Goal: Transaction & Acquisition: Download file/media

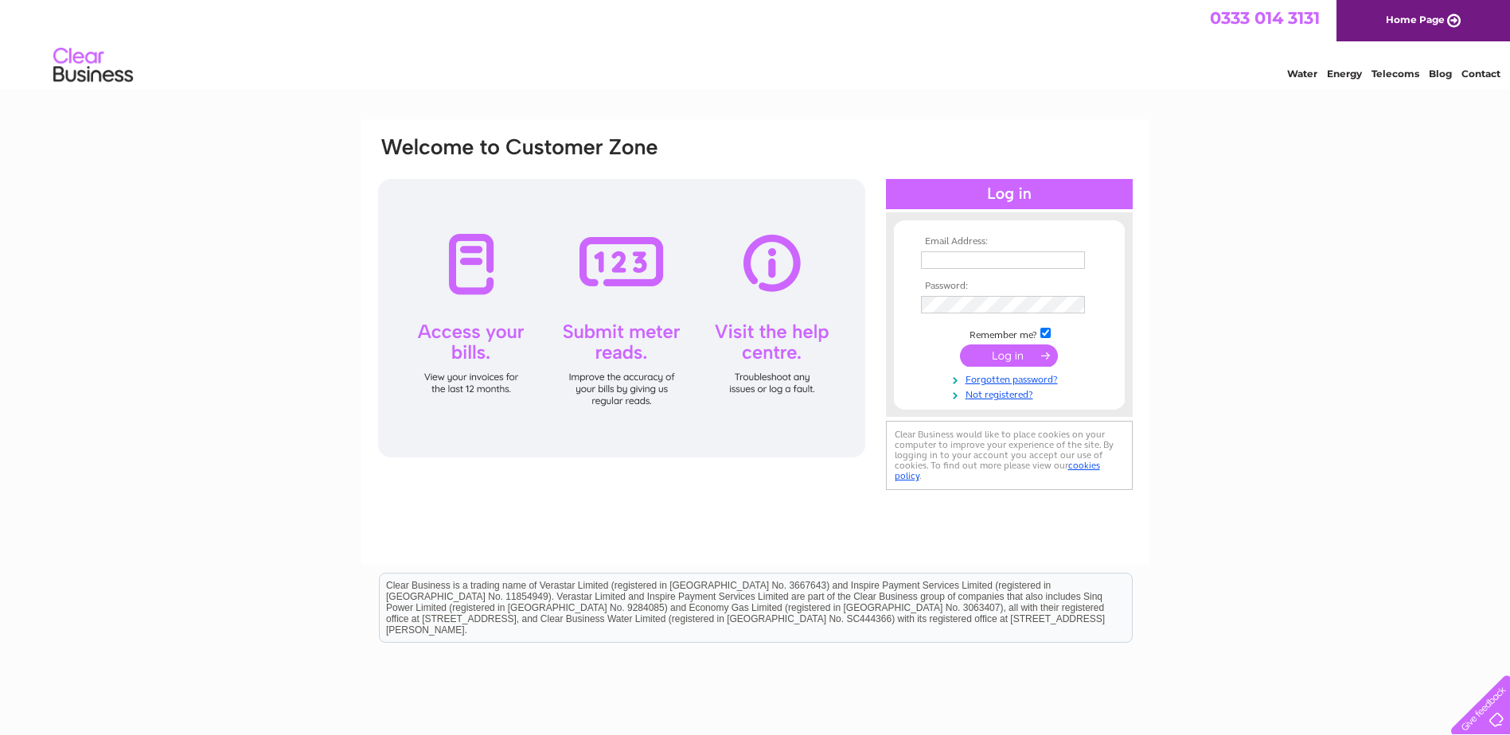
type input "[EMAIL_ADDRESS][DOMAIN_NAME]"
click at [993, 360] on input "submit" at bounding box center [1009, 356] width 98 height 22
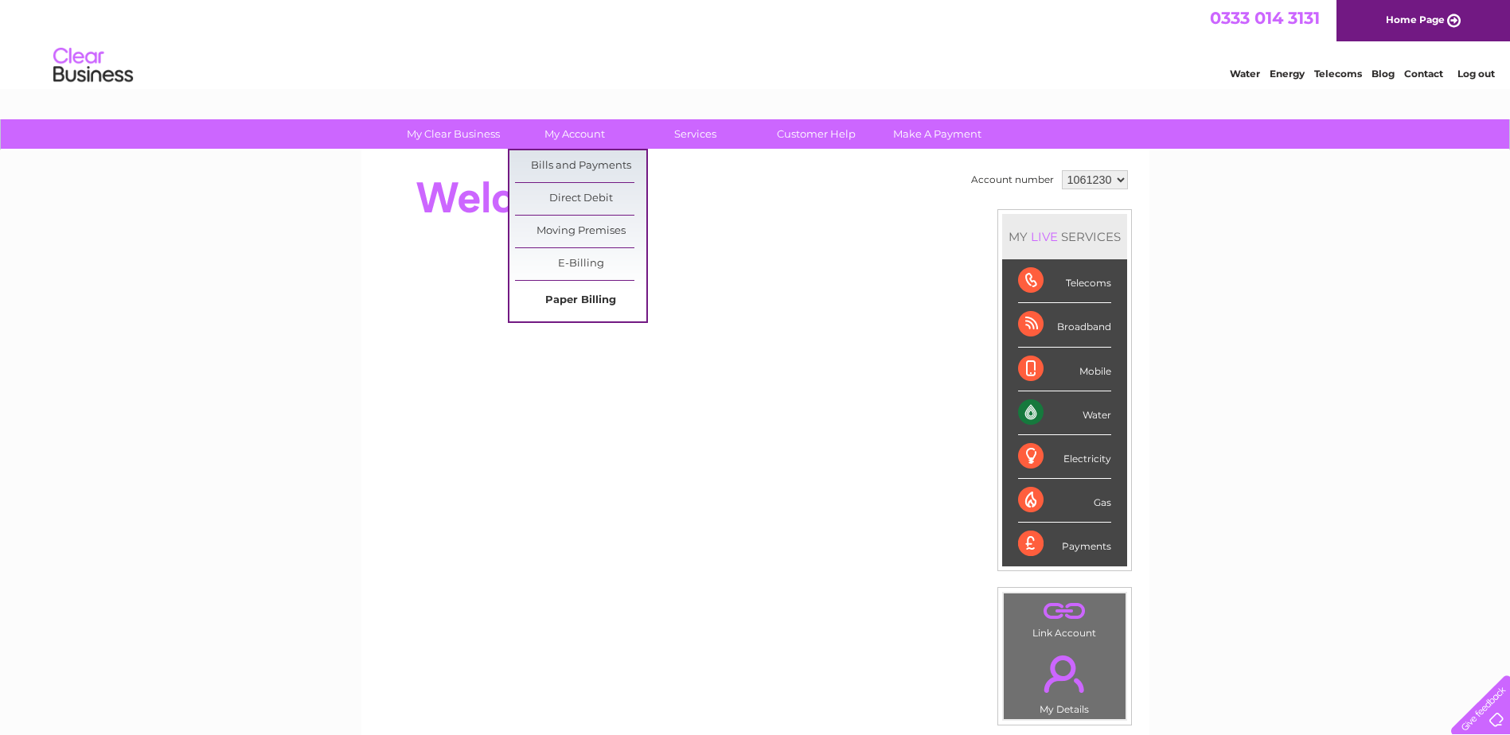
click at [567, 306] on link "Paper Billing" at bounding box center [580, 301] width 131 height 32
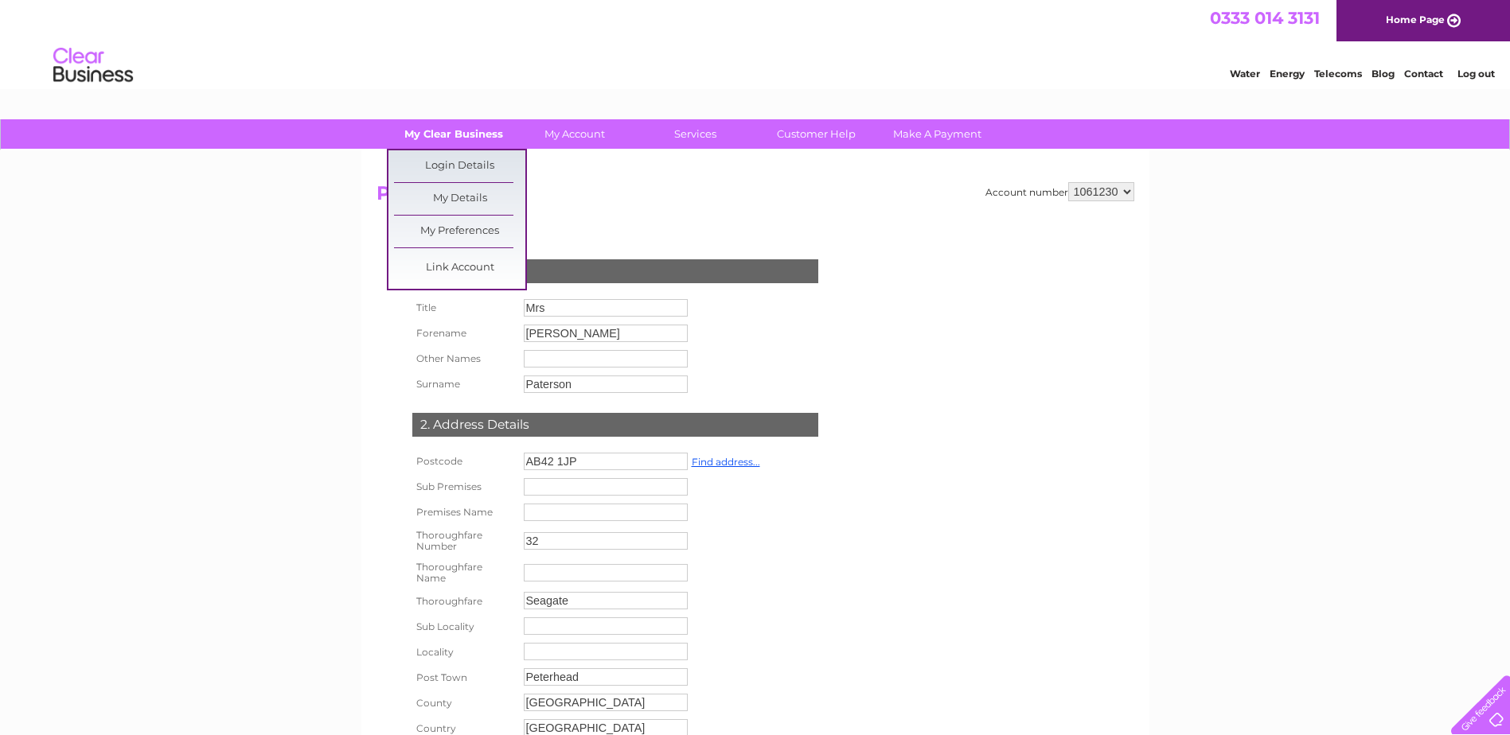
click at [438, 135] on link "My Clear Business" at bounding box center [453, 133] width 131 height 29
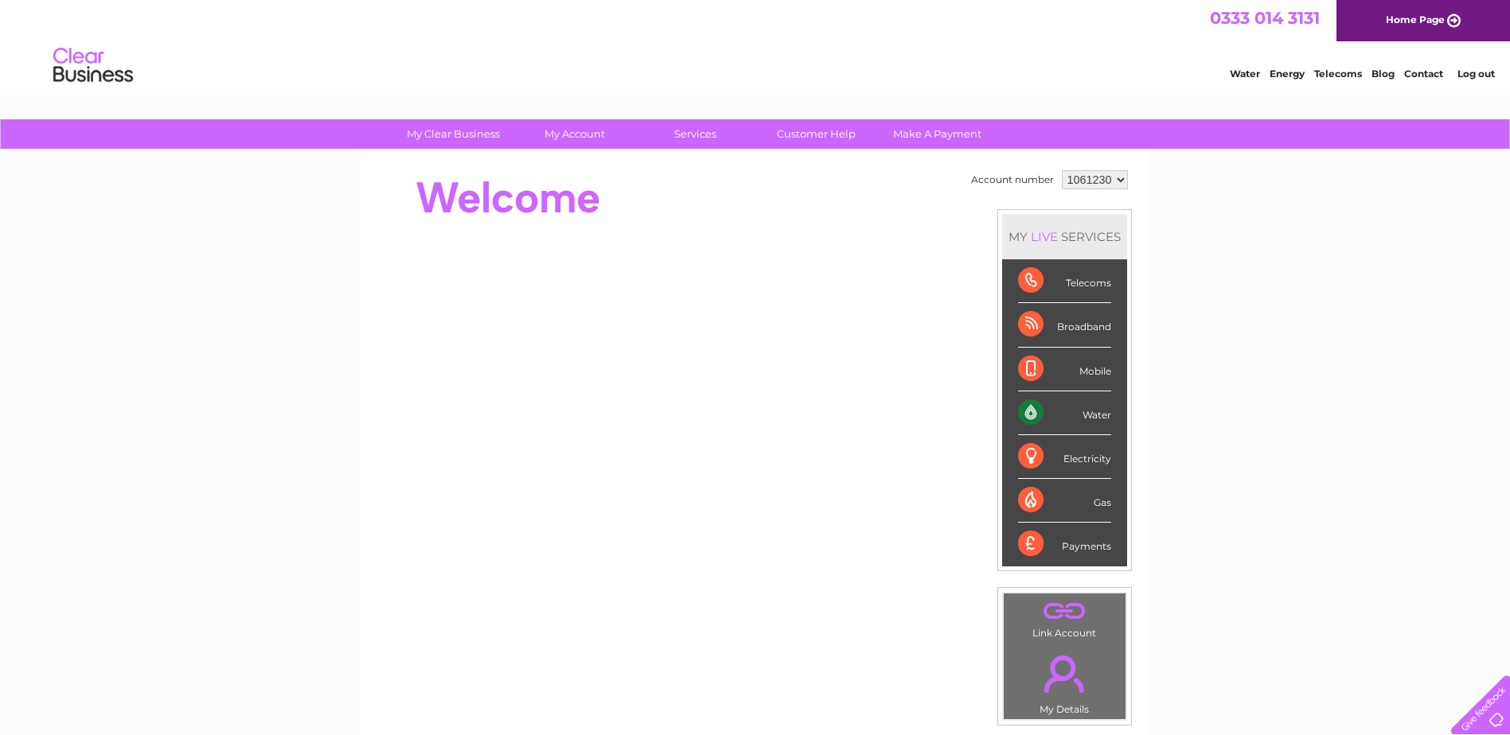
click at [1067, 416] on div "Water" at bounding box center [1064, 414] width 93 height 44
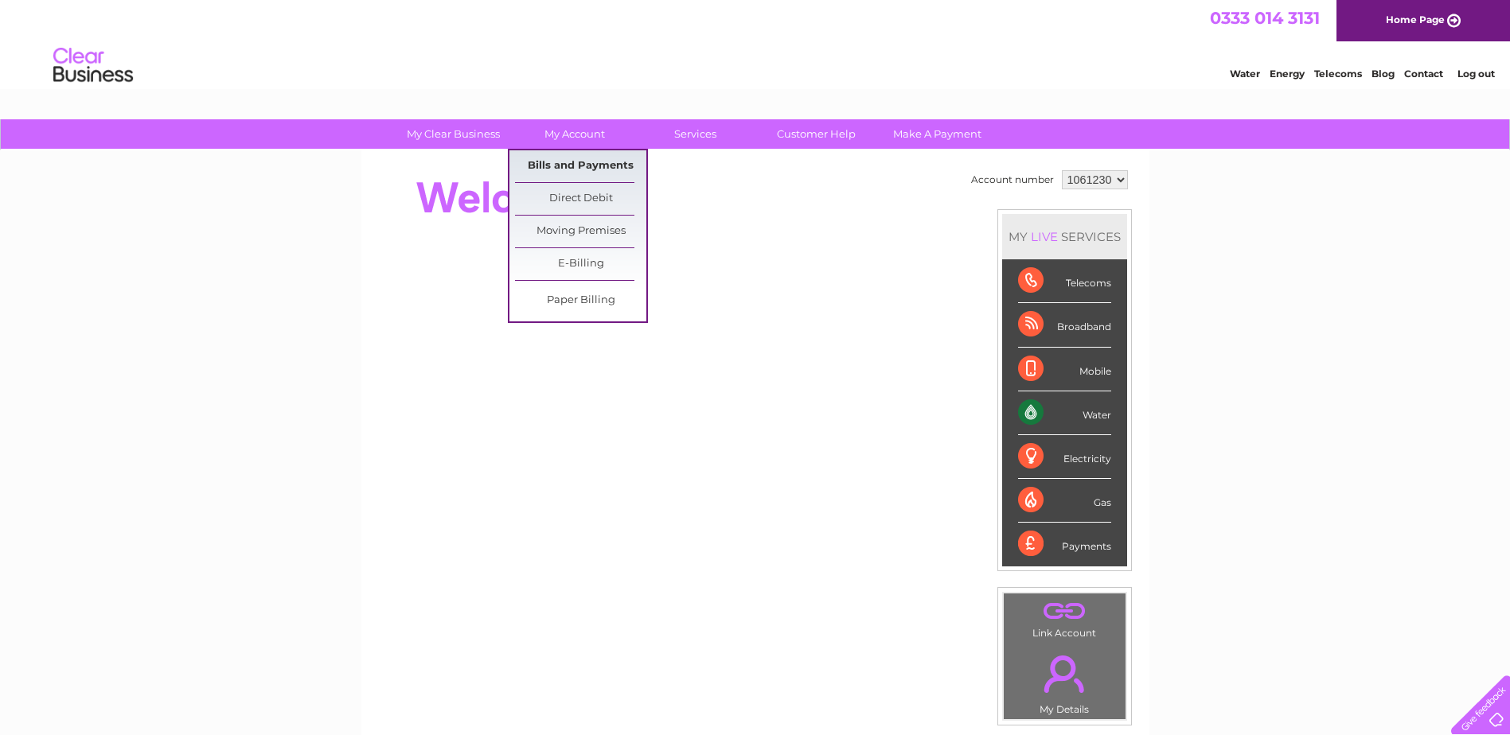
click at [563, 174] on link "Bills and Payments" at bounding box center [580, 166] width 131 height 32
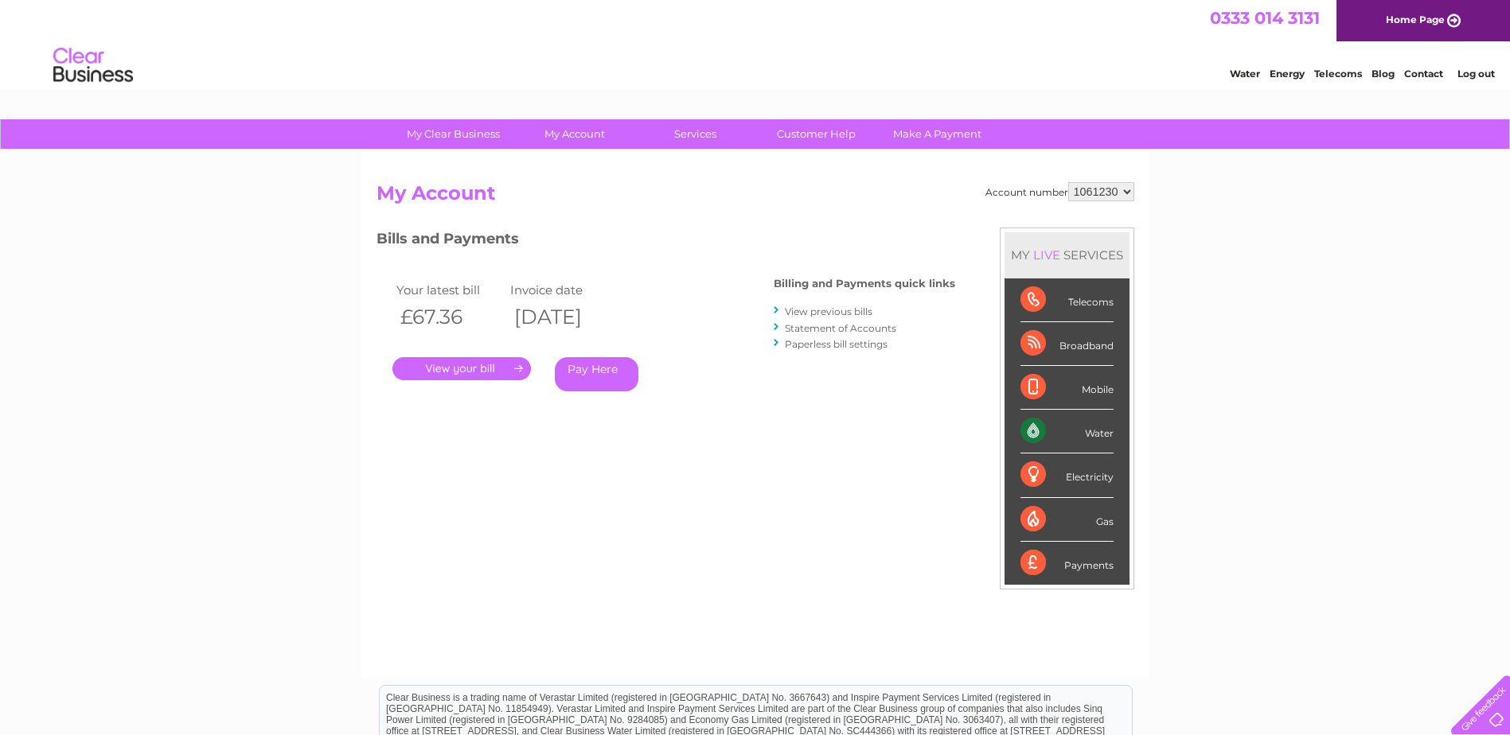
click at [466, 369] on link "." at bounding box center [461, 368] width 139 height 23
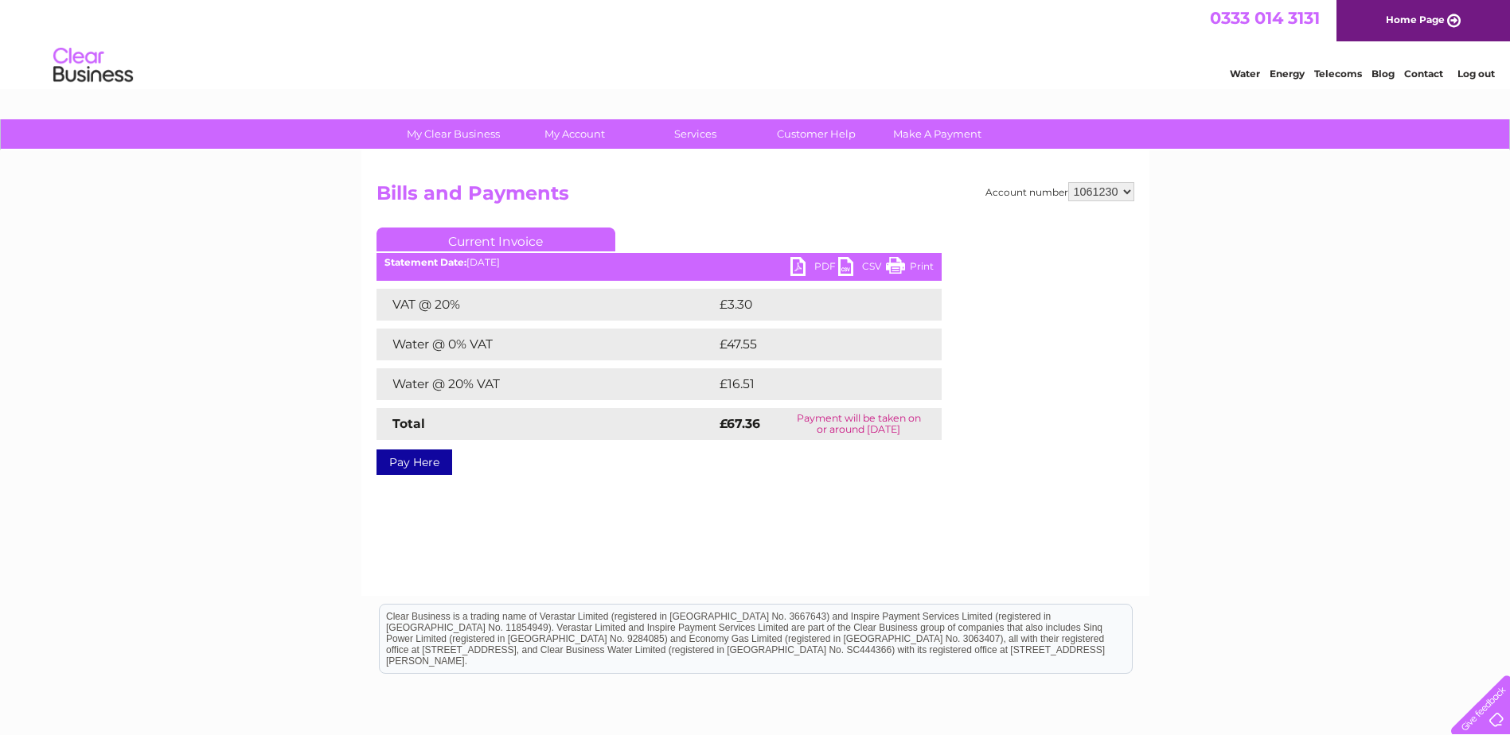
click at [813, 258] on link "PDF" at bounding box center [814, 268] width 48 height 23
